Goal: Information Seeking & Learning: Understand process/instructions

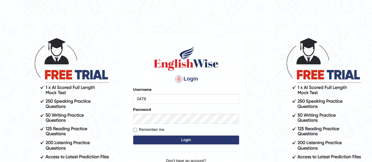
type input "0476473205"
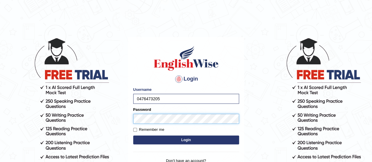
click at [133, 136] on button "Login" at bounding box center [186, 140] width 106 height 9
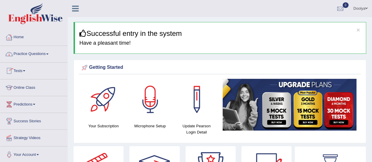
click at [76, 7] on icon at bounding box center [75, 9] width 7 height 8
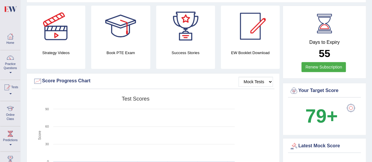
scroll to position [63, 0]
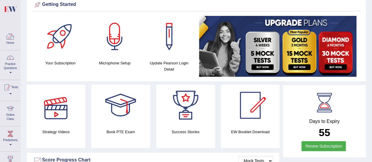
drag, startPoint x: 41, startPoint y: 65, endPoint x: 8, endPoint y: 36, distance: 43.1
click at [8, 36] on div at bounding box center [10, 36] width 9 height 9
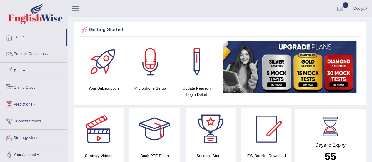
drag, startPoint x: 31, startPoint y: 79, endPoint x: 48, endPoint y: 82, distance: 17.4
click at [48, 82] on link "Online Class" at bounding box center [33, 86] width 67 height 15
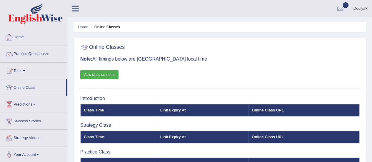
click at [27, 36] on link "Home" at bounding box center [33, 36] width 67 height 15
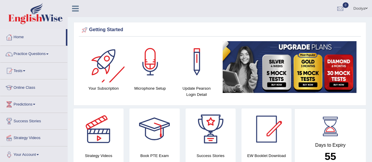
drag, startPoint x: 134, startPoint y: 86, endPoint x: 118, endPoint y: -24, distance: 111.4
click at [118, 0] on html "Toggle navigation Home Practice Questions Speaking Practice Read Aloud Repeat S…" at bounding box center [186, 81] width 372 height 162
click at [168, 15] on ul "Doolya Toggle navigation Username: 0476473205 Access Type: Online Subscription:…" at bounding box center [265, 8] width 213 height 17
click at [358, 10] on link "Doolya" at bounding box center [360, 7] width 23 height 15
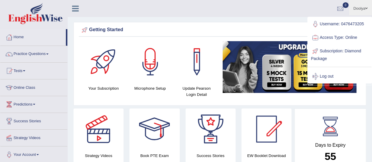
click at [358, 10] on link "Doolya" at bounding box center [360, 7] width 23 height 15
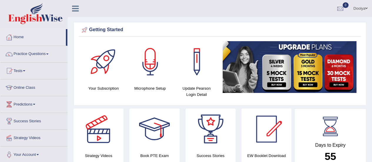
click at [73, 9] on icon at bounding box center [75, 9] width 7 height 8
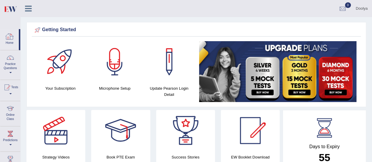
click at [12, 39] on div at bounding box center [9, 36] width 9 height 9
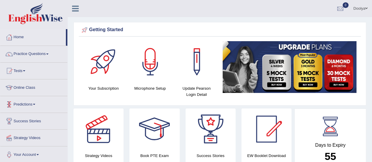
click at [31, 84] on link "Online Class" at bounding box center [33, 86] width 67 height 15
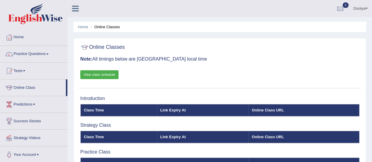
scroll to position [14, 0]
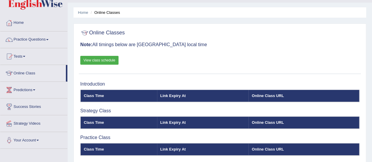
click at [107, 60] on link "View class schedule" at bounding box center [99, 60] width 38 height 9
